Goal: Find specific page/section: Find specific page/section

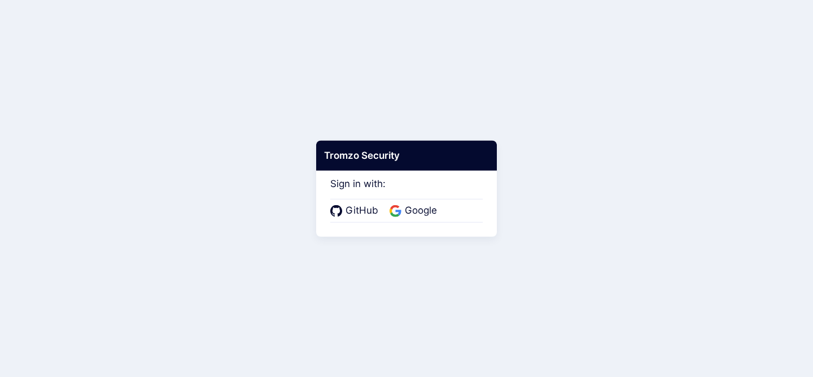
click at [419, 200] on div "GitHub Google" at bounding box center [406, 211] width 152 height 24
click at [419, 206] on span "Google" at bounding box center [420, 210] width 39 height 15
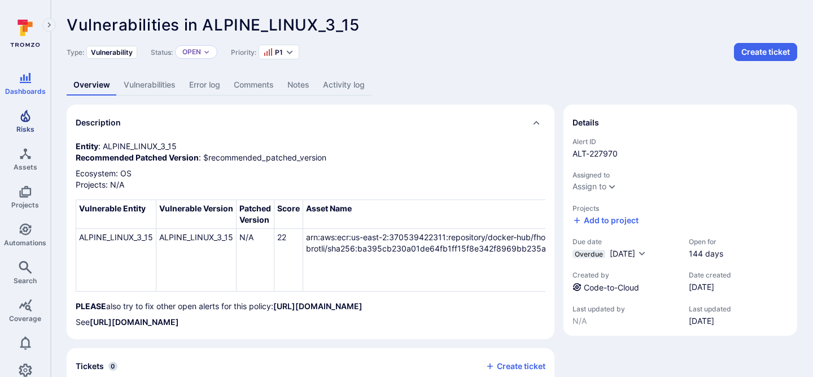
click at [24, 130] on span "Risks" at bounding box center [25, 129] width 18 height 8
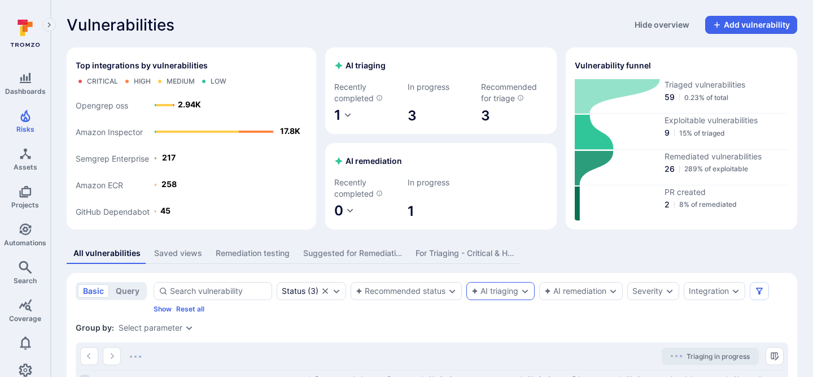
click at [505, 286] on div "AI triaging" at bounding box center [500, 291] width 68 height 18
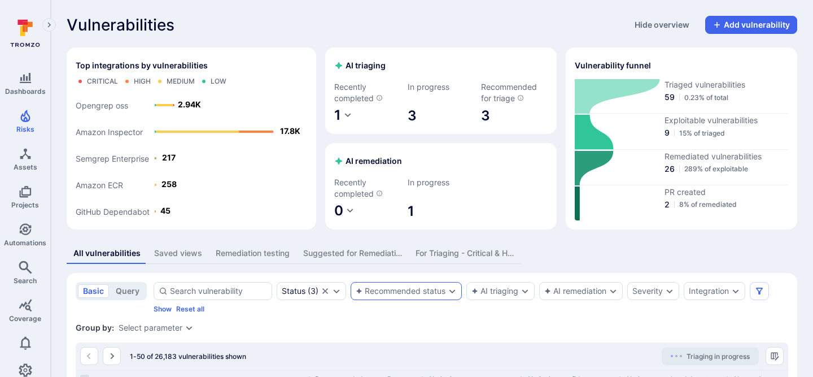
click at [443, 287] on div "Recommended status" at bounding box center [401, 290] width 90 height 9
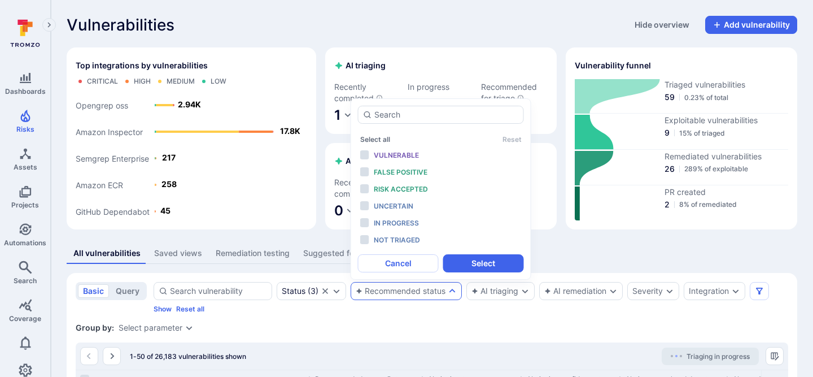
click at [599, 256] on div "All vulnerabilities Saved views Remediation testing Suggested for Remediation F…" at bounding box center [432, 253] width 730 height 21
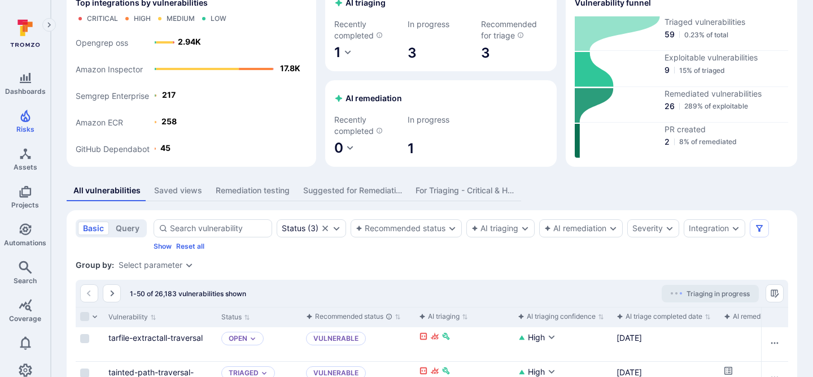
scroll to position [80, 0]
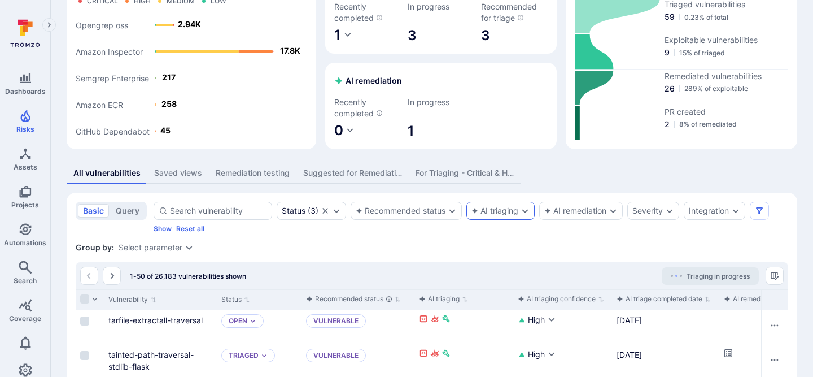
click at [501, 210] on div "AI triaging" at bounding box center [494, 210] width 47 height 9
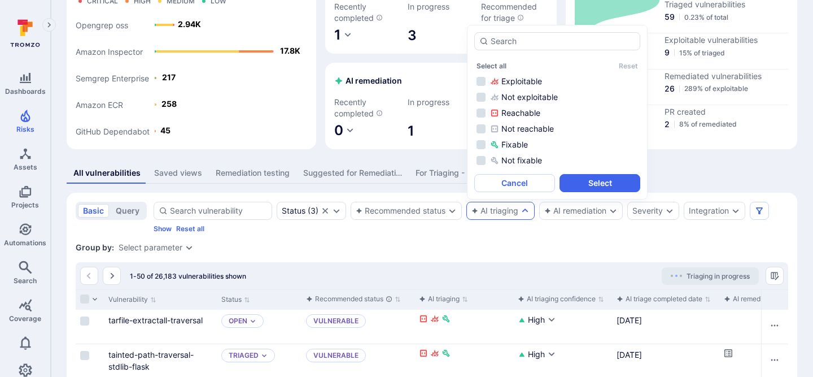
click at [554, 248] on div "Group by: Select parameter" at bounding box center [432, 247] width 712 height 11
